Goal: Task Accomplishment & Management: Manage account settings

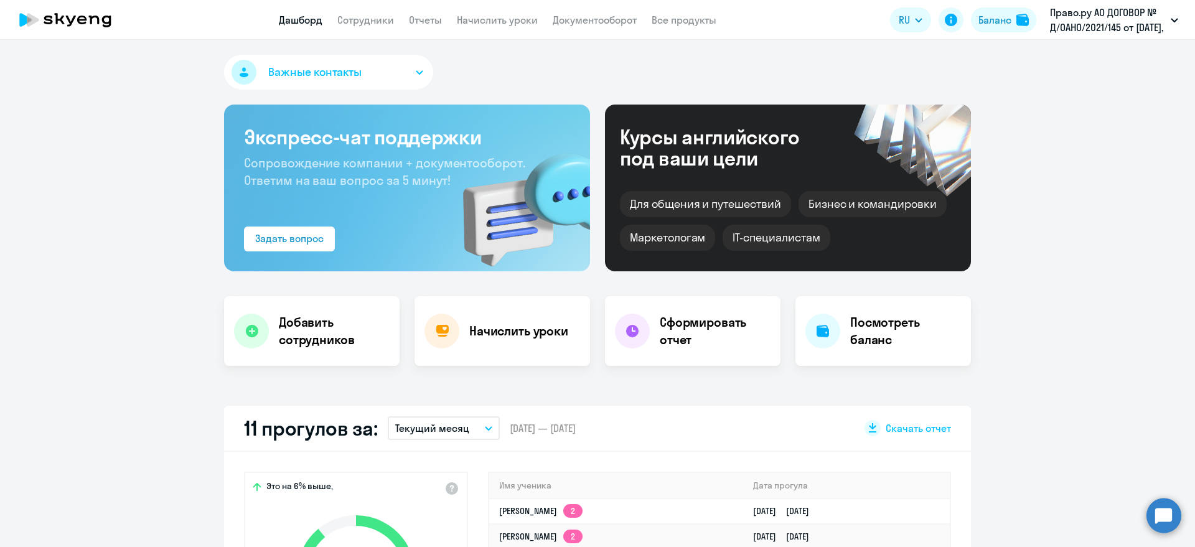
click at [371, 22] on link "Сотрудники" at bounding box center [365, 20] width 57 height 12
select select "30"
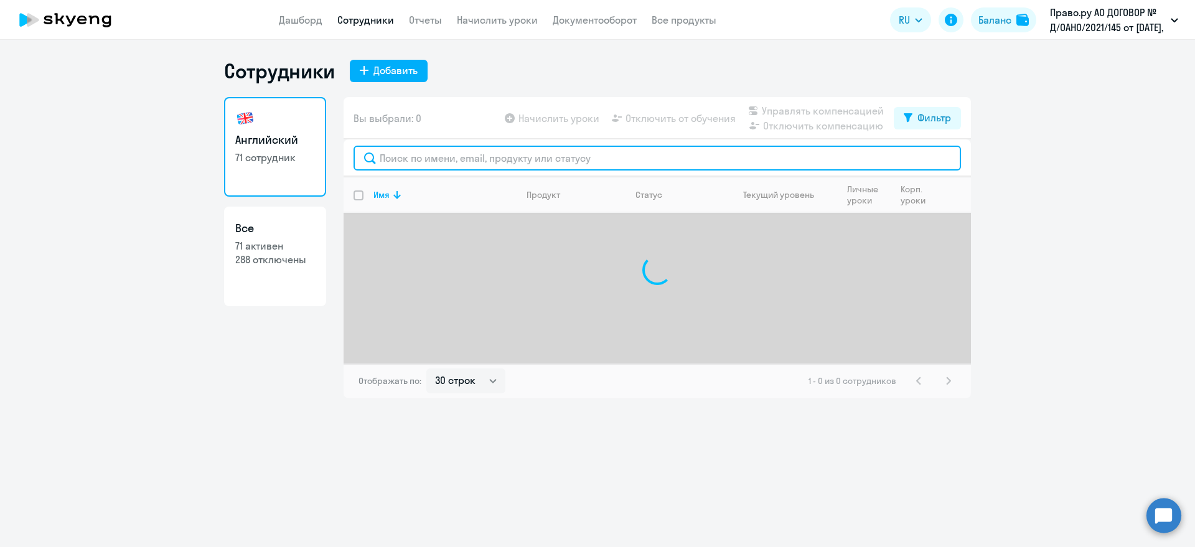
click at [407, 160] on input "text" at bounding box center [656, 158] width 607 height 25
drag, startPoint x: 407, startPoint y: 161, endPoint x: 324, endPoint y: 155, distance: 83.6
click at [324, 155] on div "Английский 71 сотрудник Все 71 активен 288 отключены Вы выбрали: 0 Начислить ур…" at bounding box center [597, 247] width 747 height 301
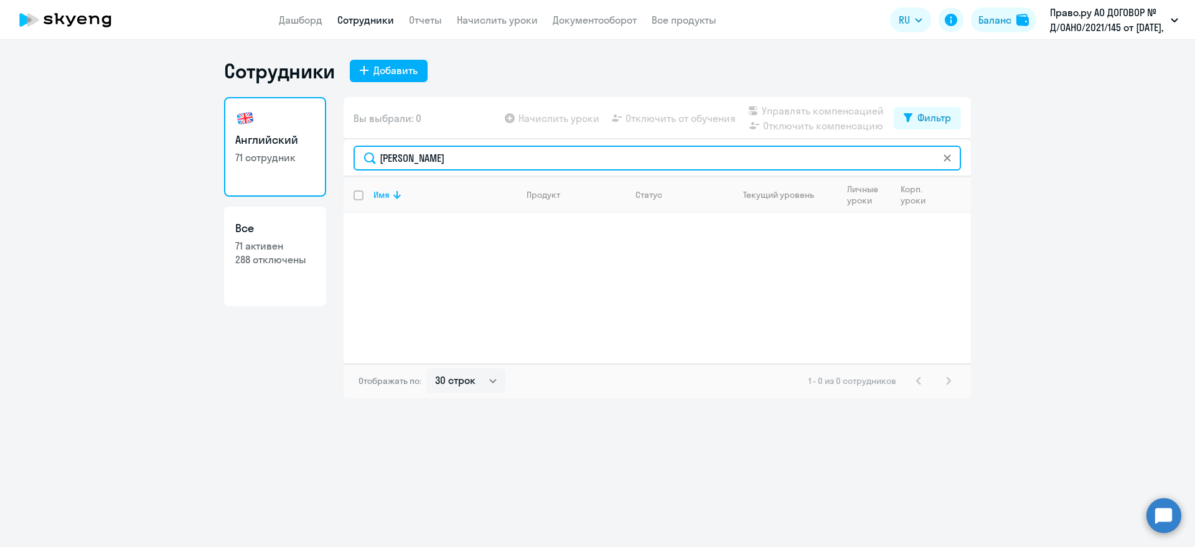
click at [387, 161] on input "[PERSON_NAME]" at bounding box center [656, 158] width 607 height 25
type input "яко"
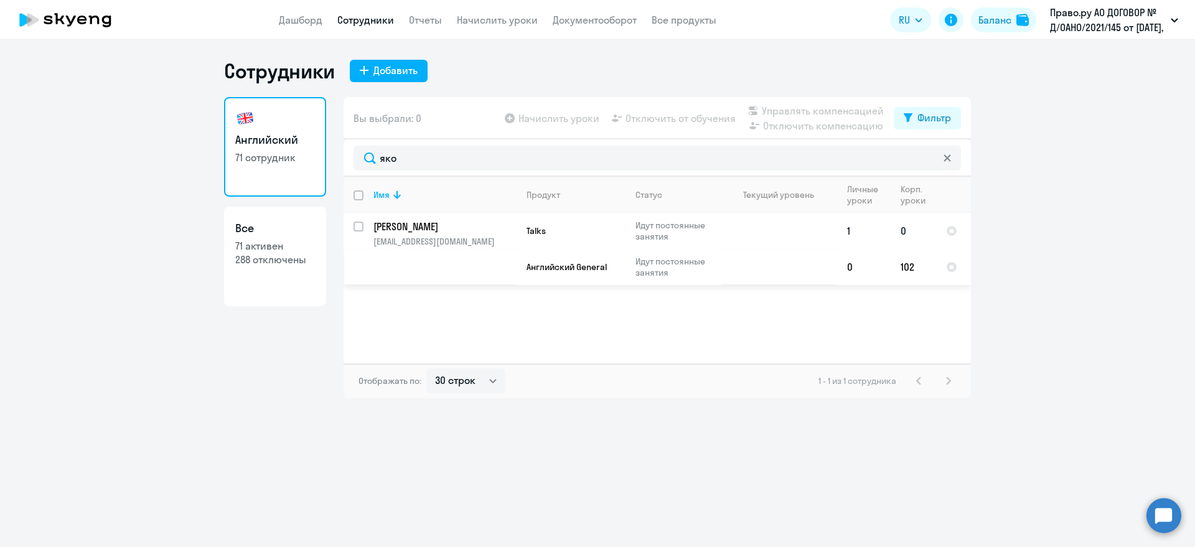
click at [361, 225] on input "select row 37384954" at bounding box center [365, 234] width 25 height 25
checkbox input "true"
click at [662, 114] on span "Отключить от обучения" at bounding box center [680, 118] width 110 height 15
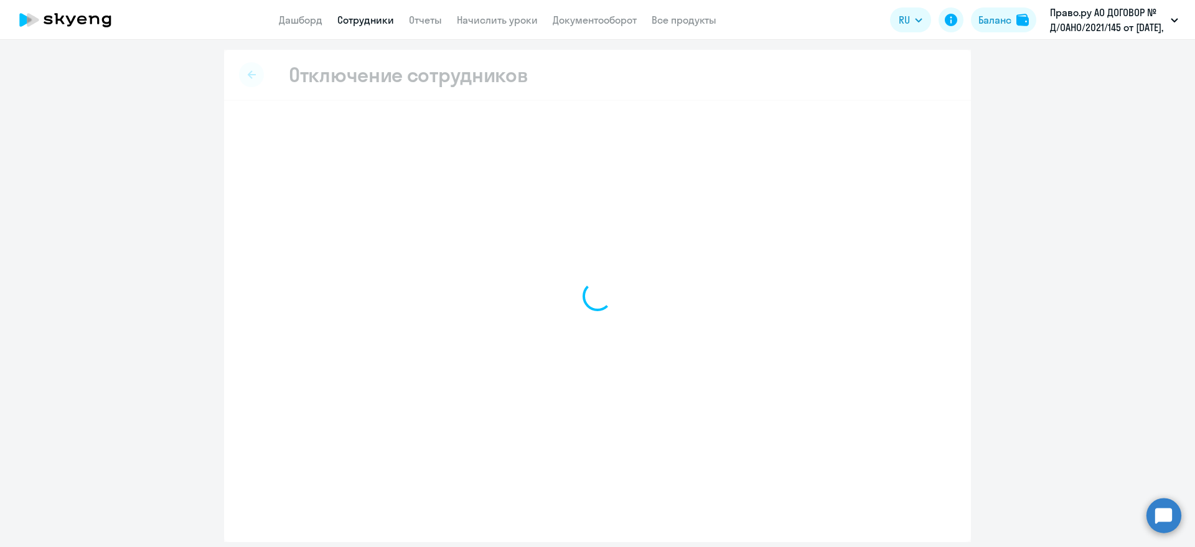
select select "all"
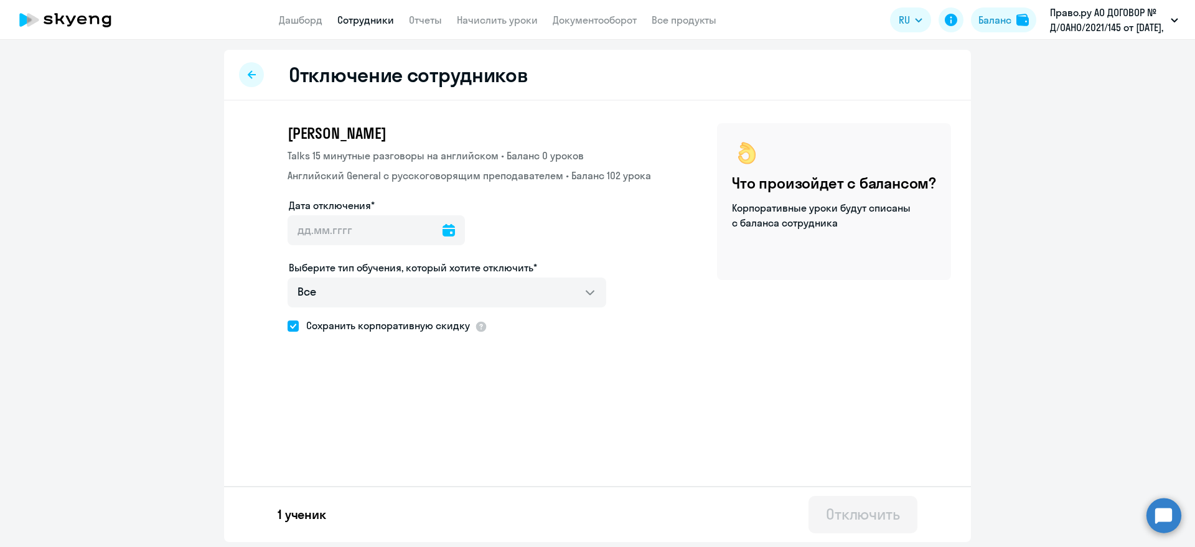
click at [442, 231] on icon at bounding box center [448, 230] width 12 height 12
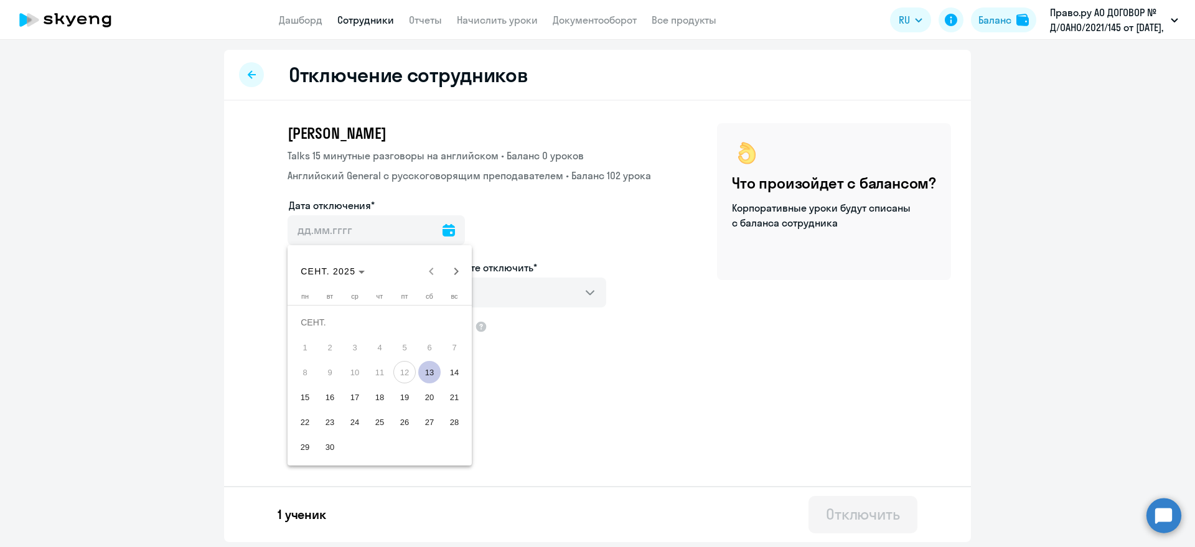
click at [427, 370] on span "13" at bounding box center [429, 372] width 22 height 22
type input "[DATE]"
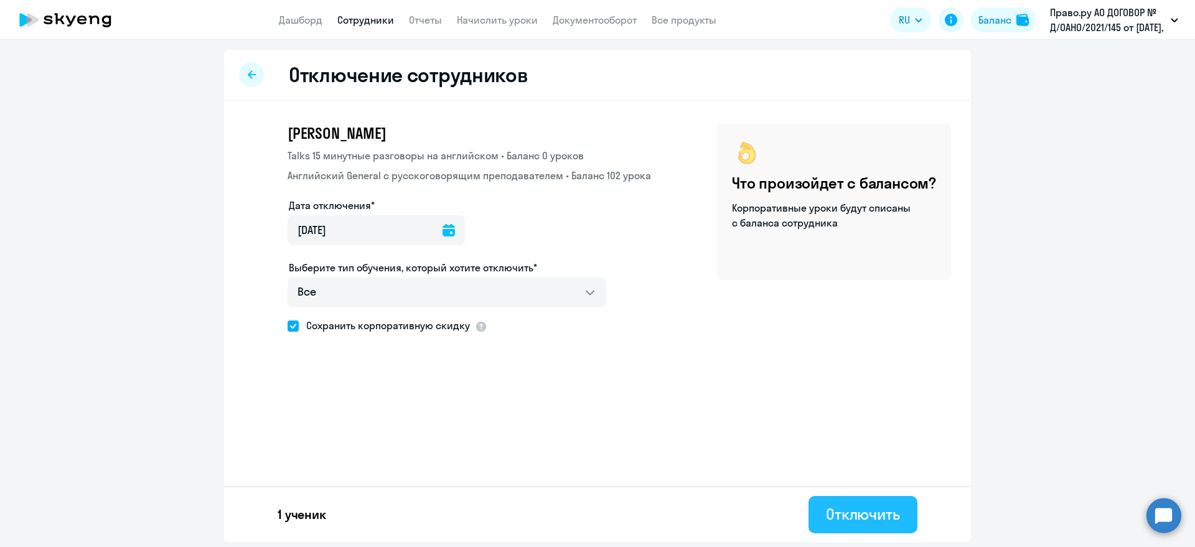
click at [871, 525] on button "Отключить" at bounding box center [862, 514] width 109 height 37
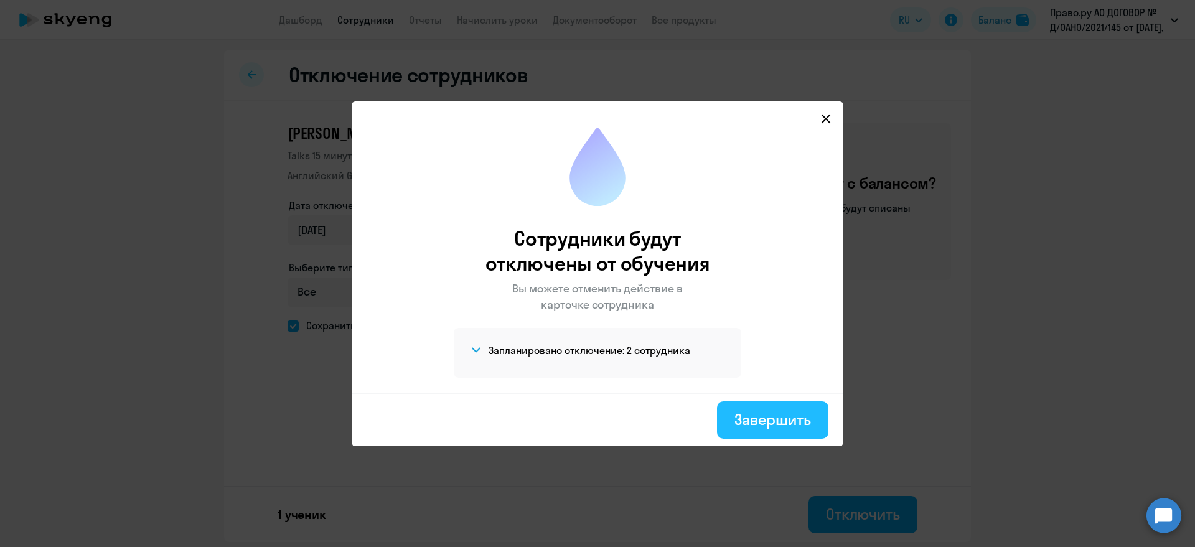
click at [759, 419] on div "Завершить" at bounding box center [772, 419] width 77 height 20
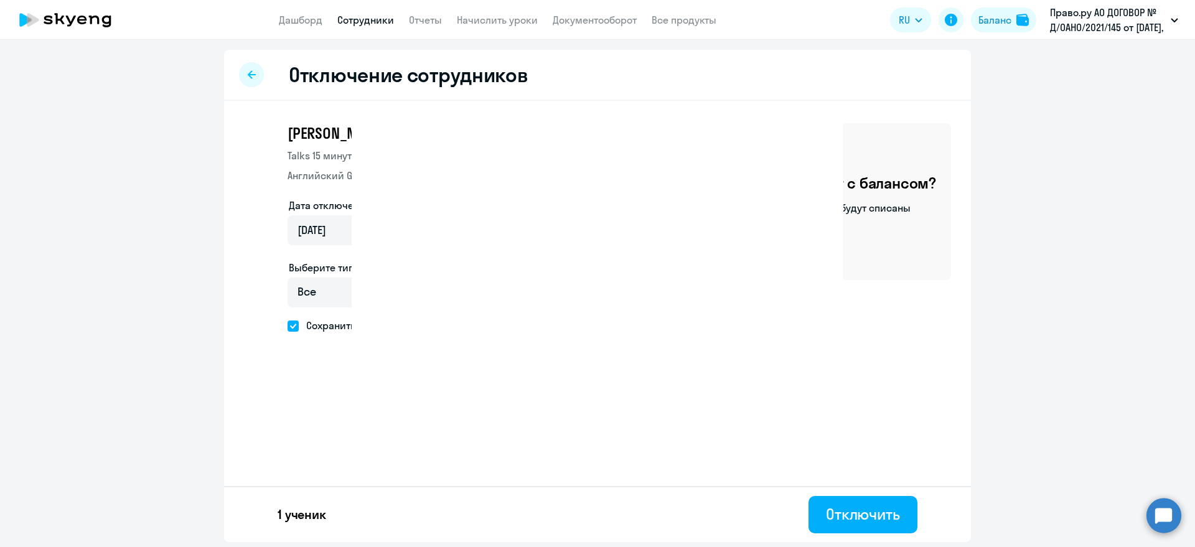
select select "30"
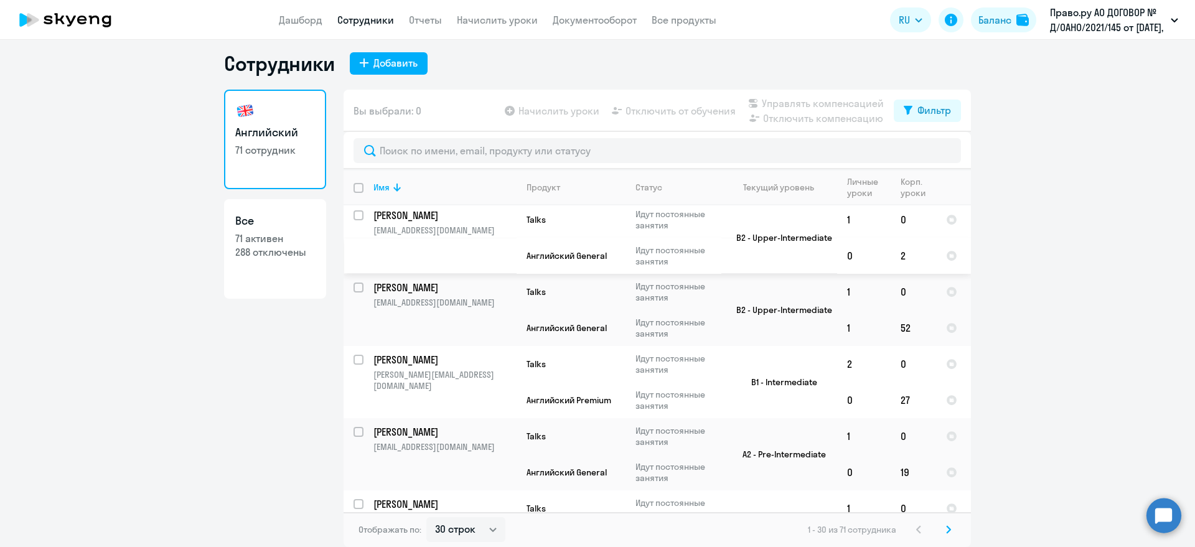
scroll to position [544, 0]
